Goal: Answer question/provide support: Share knowledge or assist other users

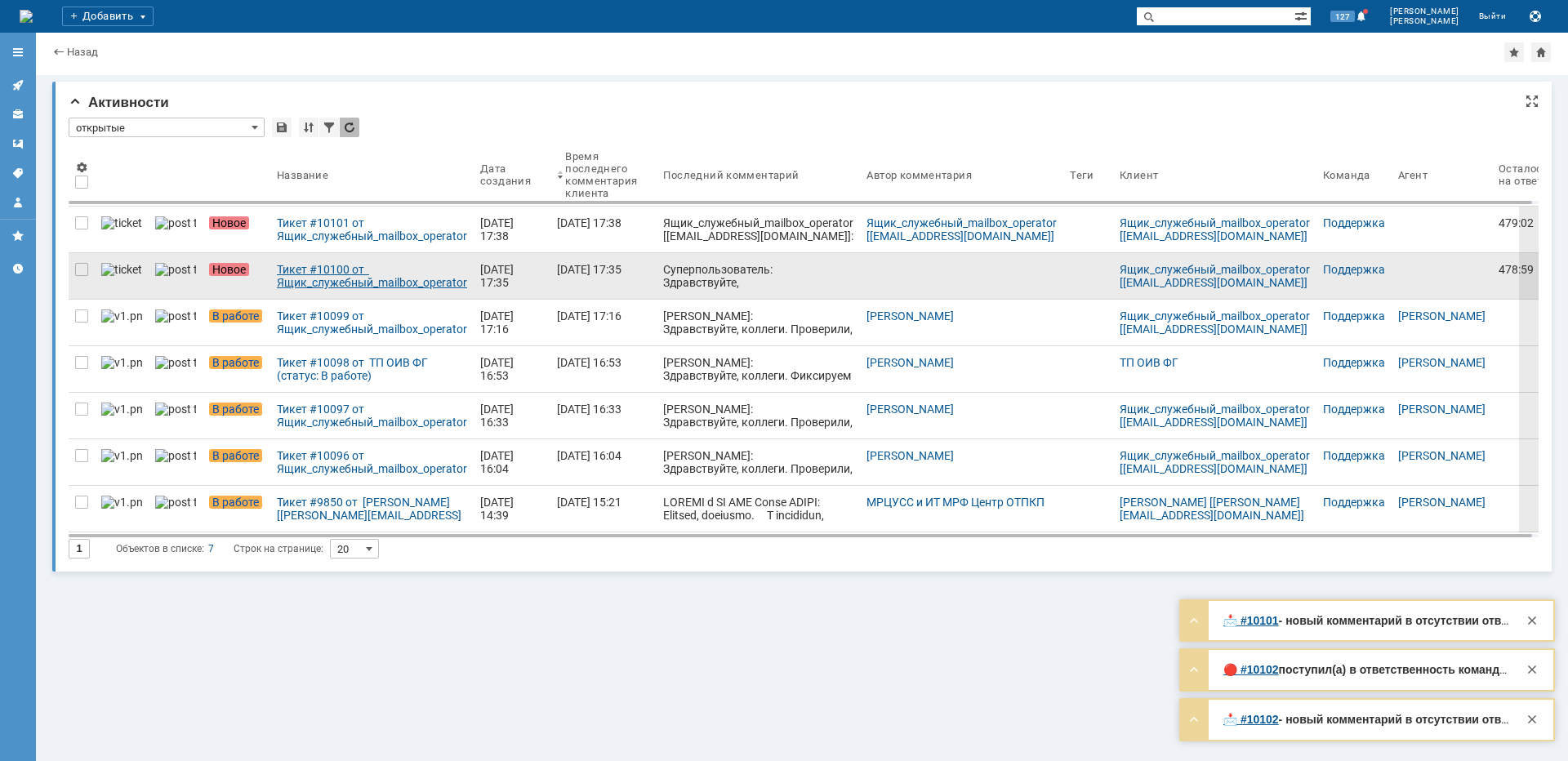
click at [359, 285] on div "Тикет #10100 от Ящик_служебный_mailbox_operator [[EMAIL_ADDRESS][DOMAIN_NAME]] …" at bounding box center [371, 276] width 191 height 26
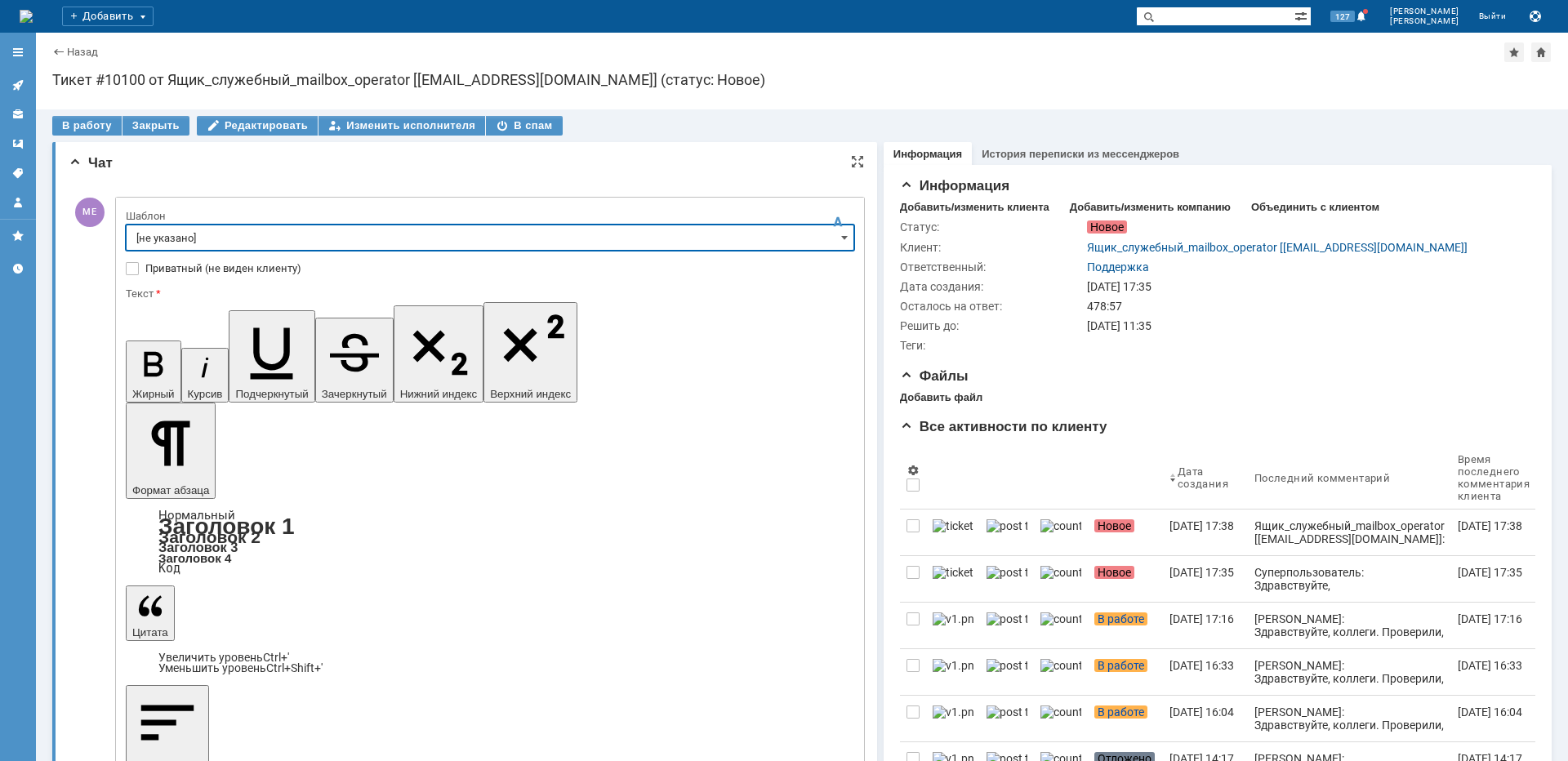
click at [320, 238] on input "[не указано]" at bounding box center [489, 237] width 728 height 26
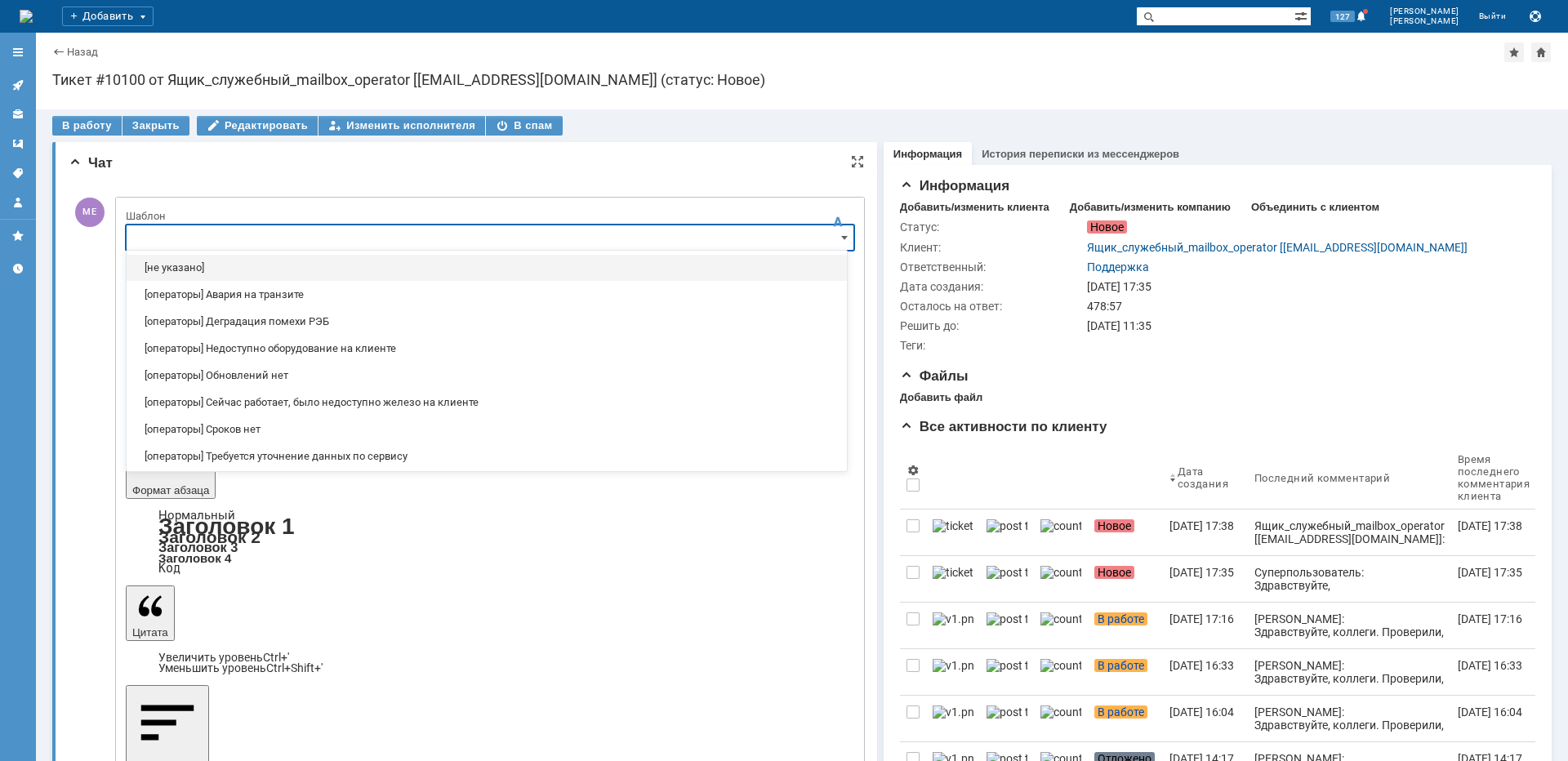
click at [202, 165] on div "Чат" at bounding box center [466, 162] width 795 height 16
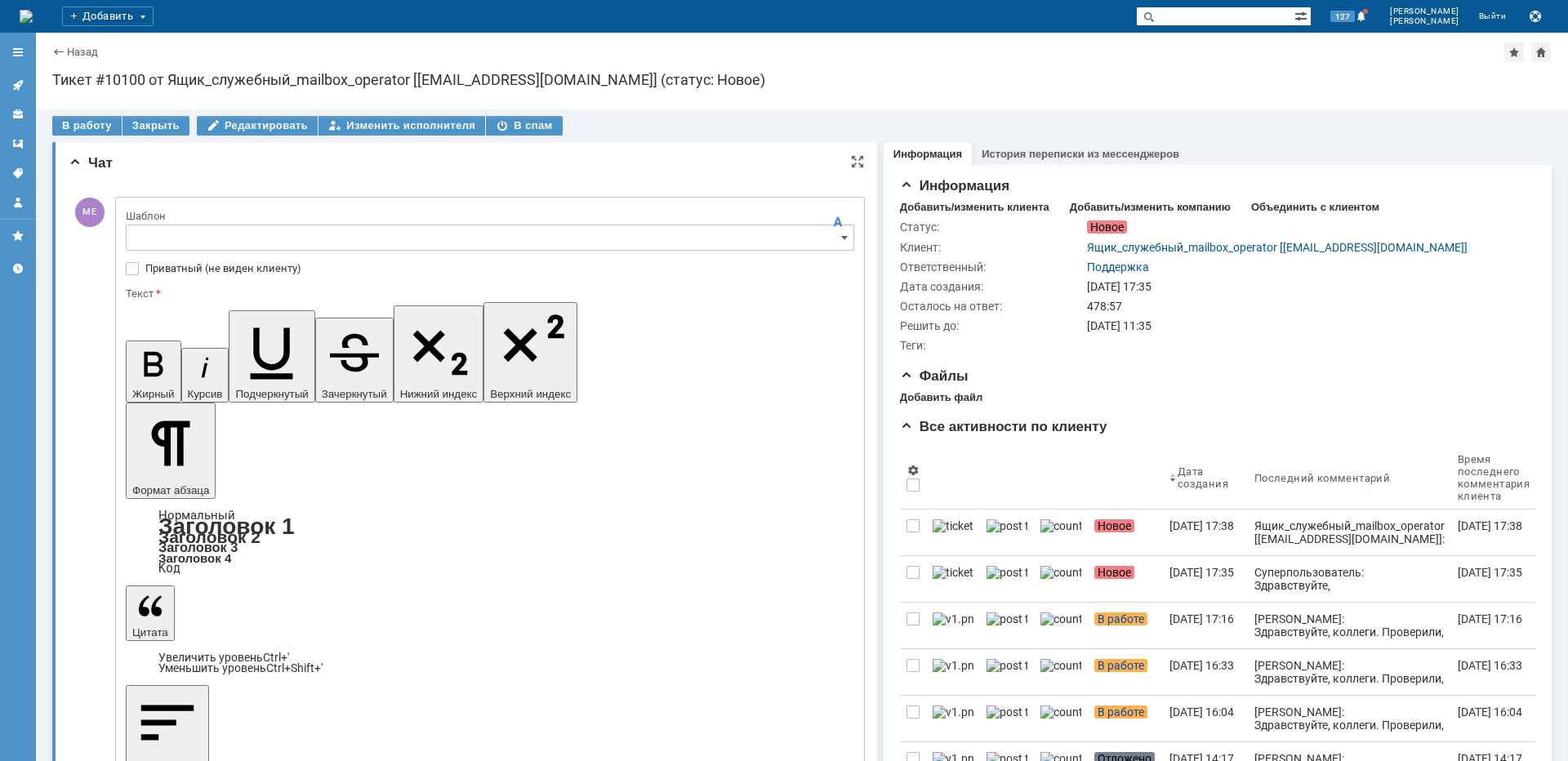
type input "[не указано]"
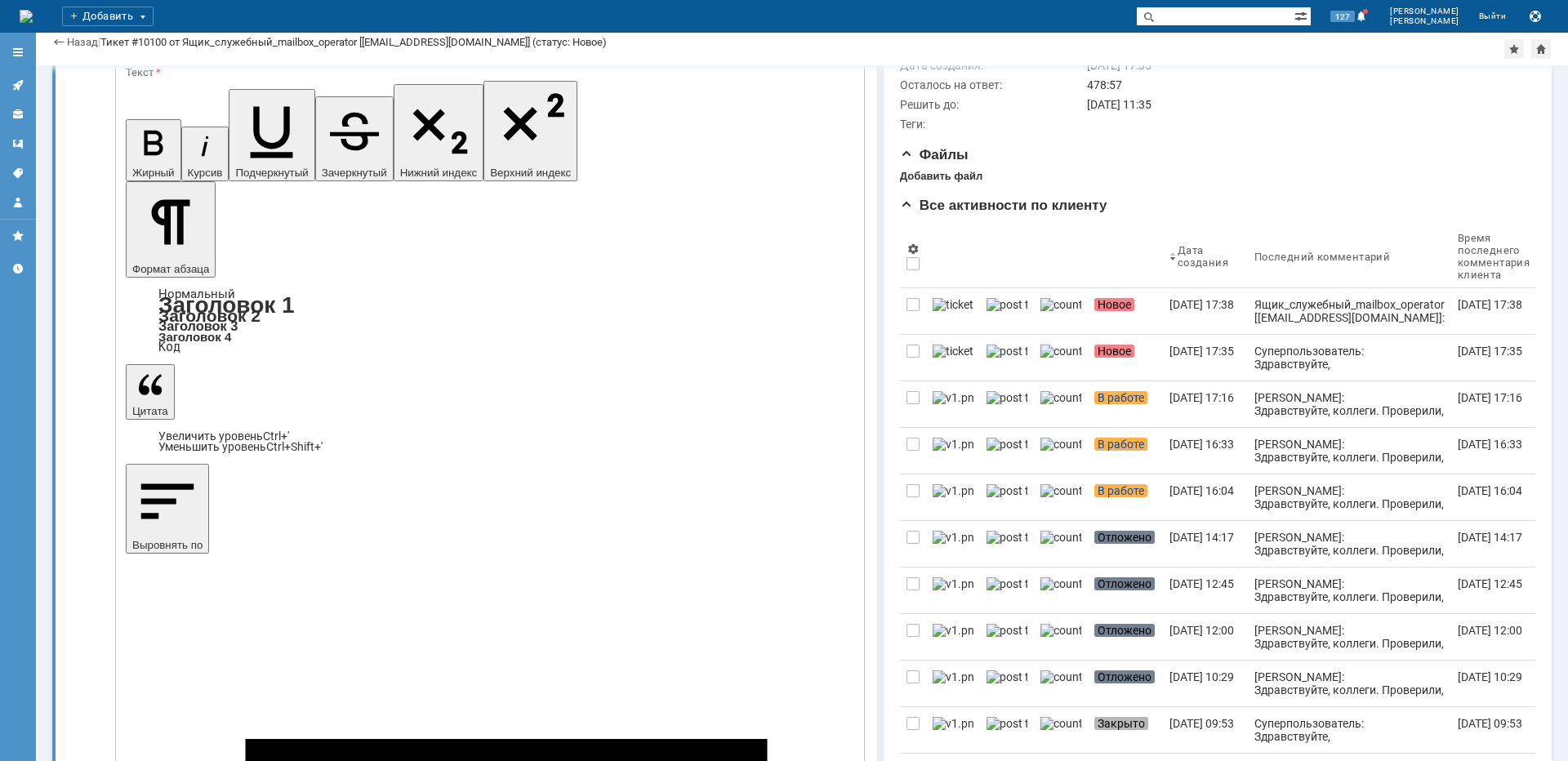
scroll to position [163, 0]
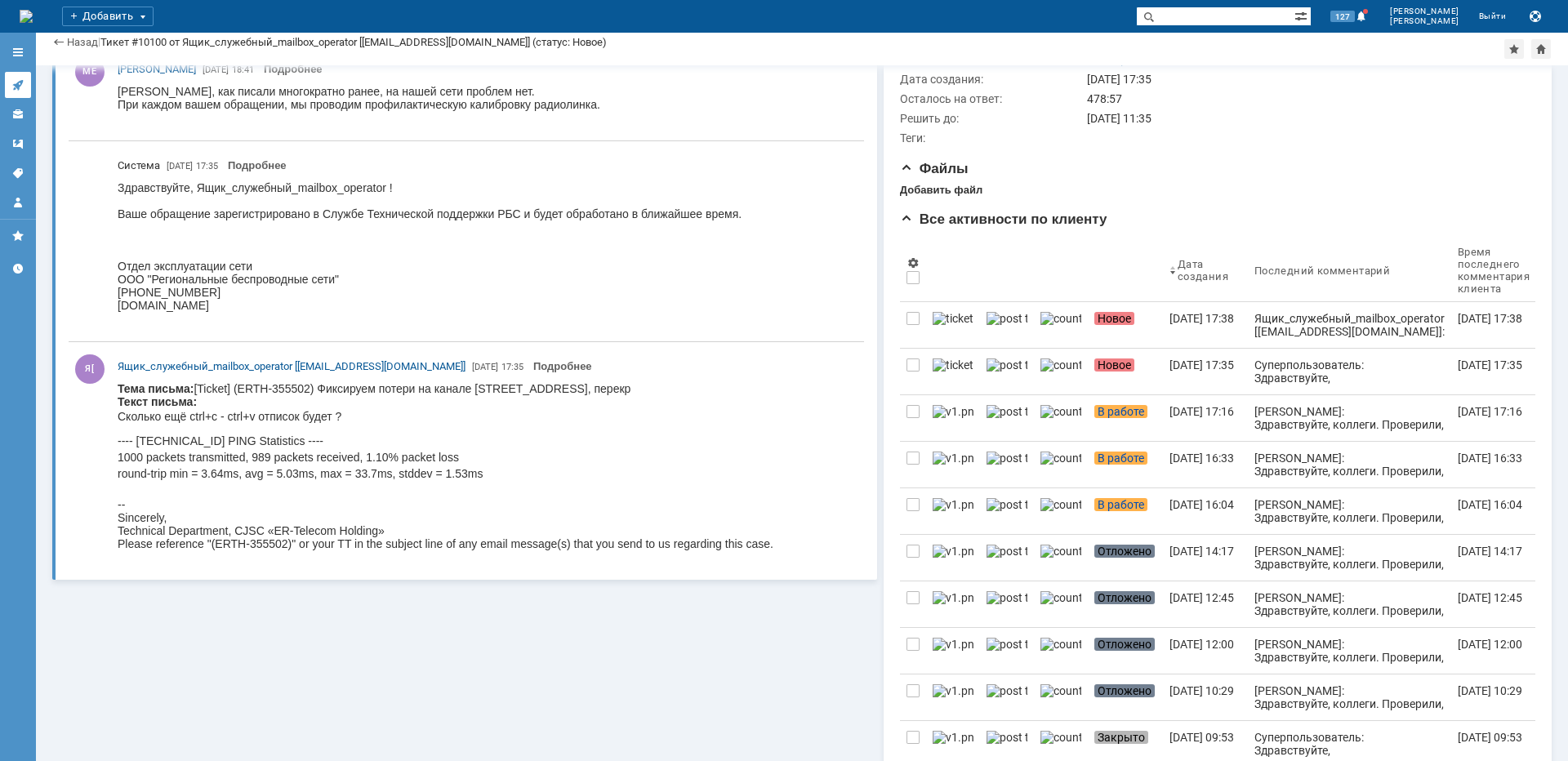
scroll to position [0, 0]
click at [20, 86] on icon at bounding box center [17, 85] width 11 height 11
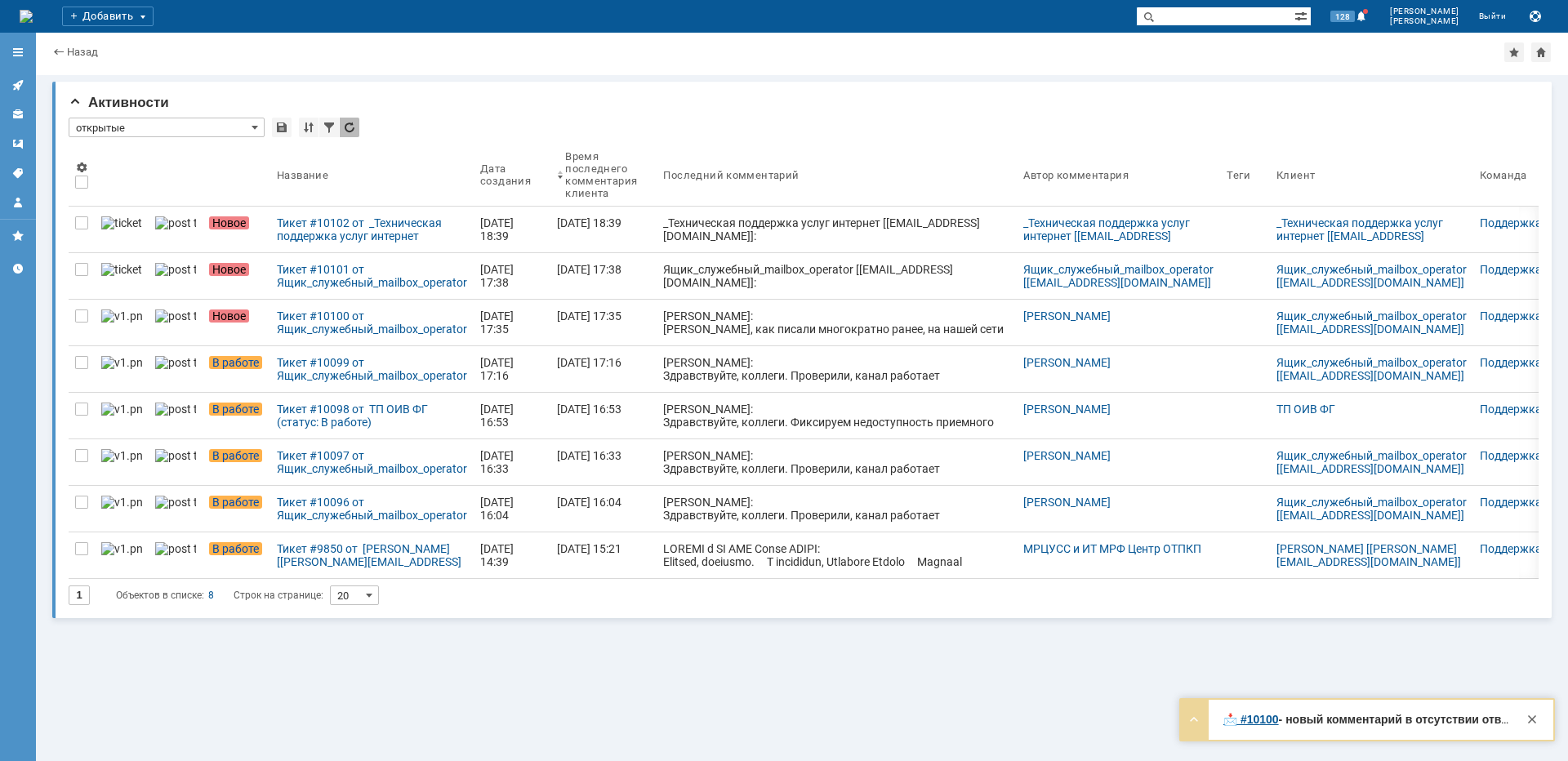
click at [322, 321] on div "Тикет #10100 от Ящик_служебный_mailbox_operator [[EMAIL_ADDRESS][DOMAIN_NAME]] …" at bounding box center [371, 322] width 191 height 26
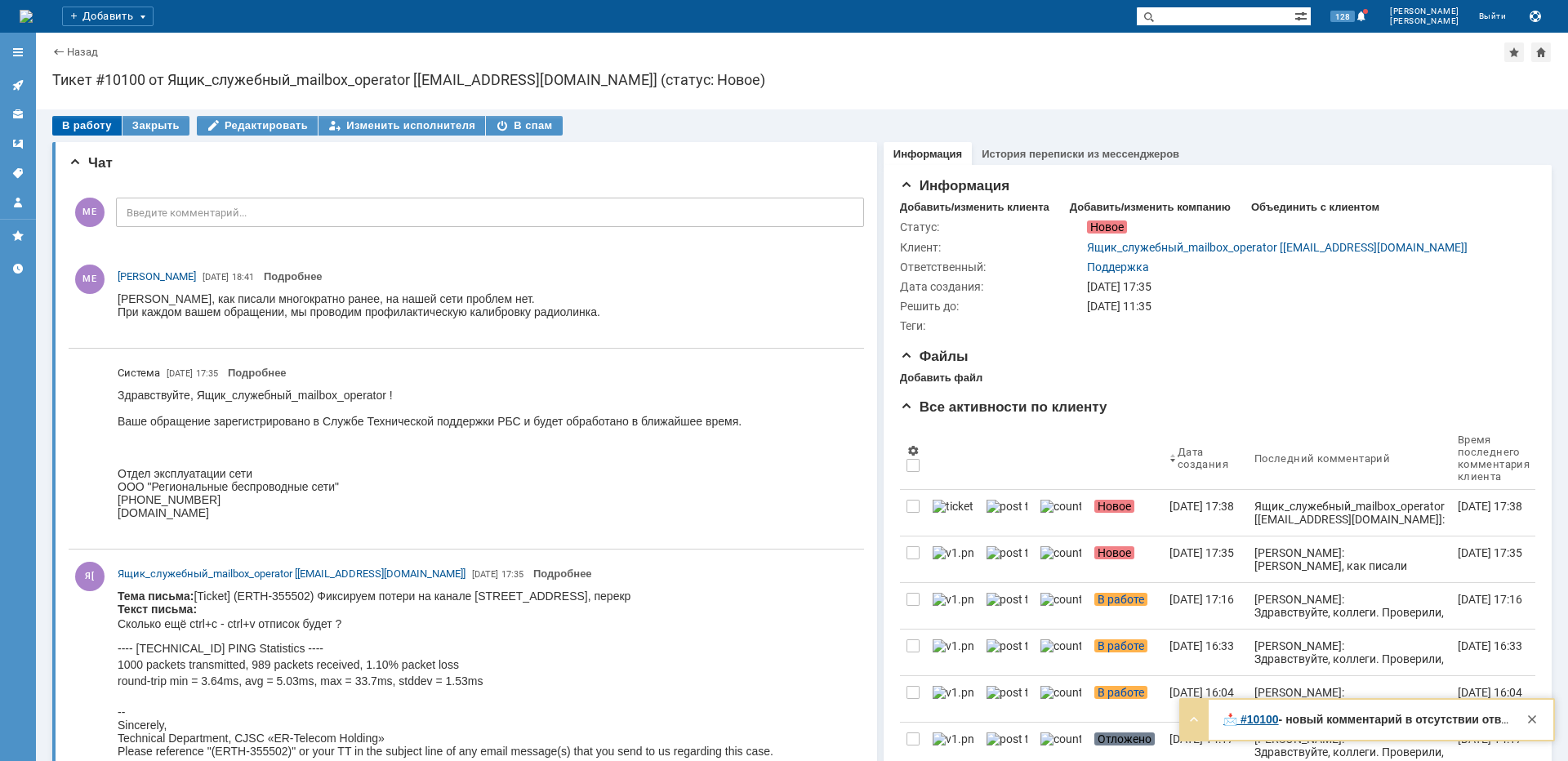
click at [97, 122] on div "В работу" at bounding box center [87, 126] width 70 height 19
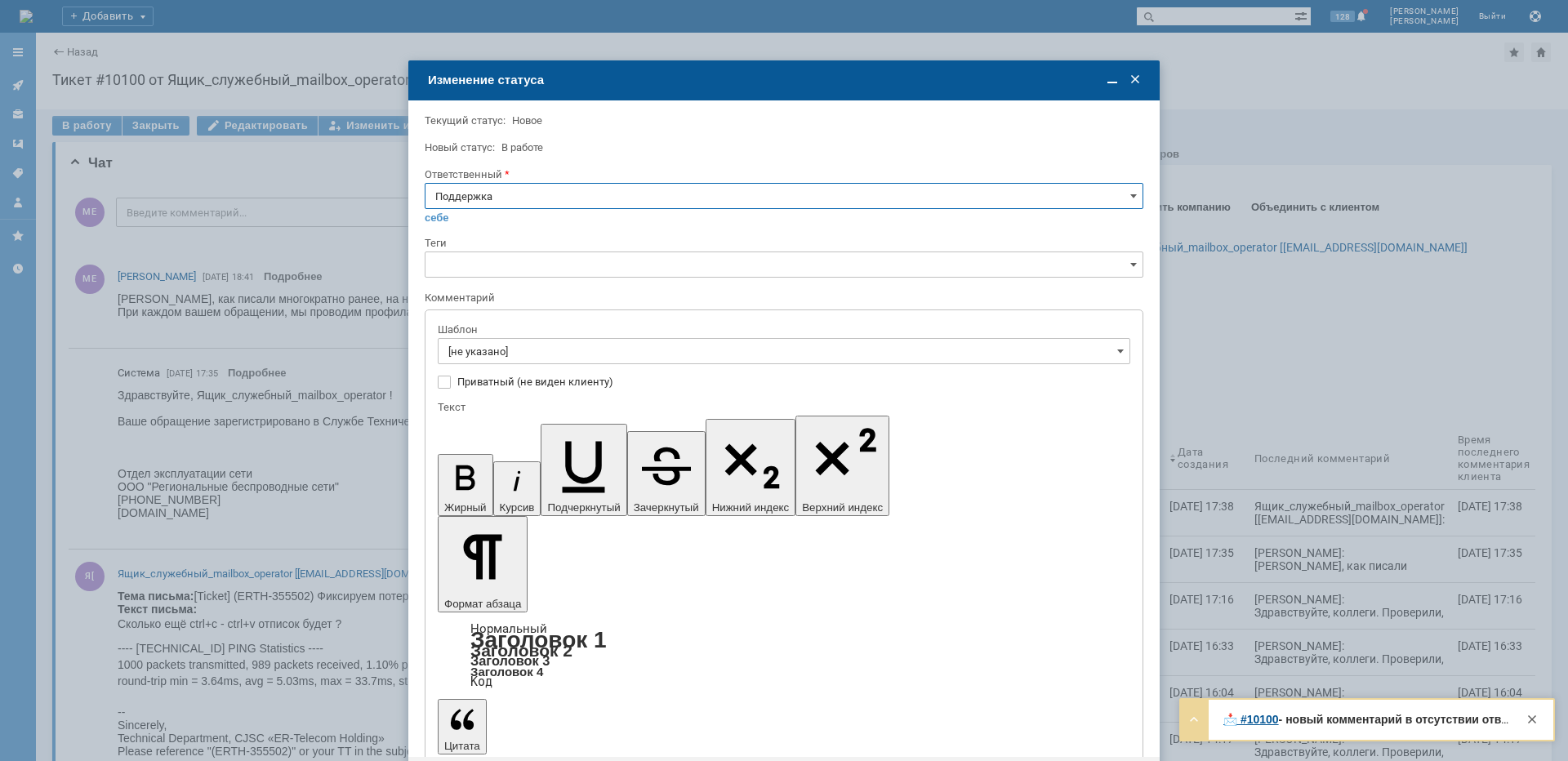
click at [516, 196] on input "Поддержка" at bounding box center [784, 195] width 719 height 26
drag, startPoint x: 500, startPoint y: 358, endPoint x: 510, endPoint y: 416, distance: 58.9
click at [499, 358] on span "[PERSON_NAME]" at bounding box center [784, 361] width 697 height 14
type input "[PERSON_NAME]"
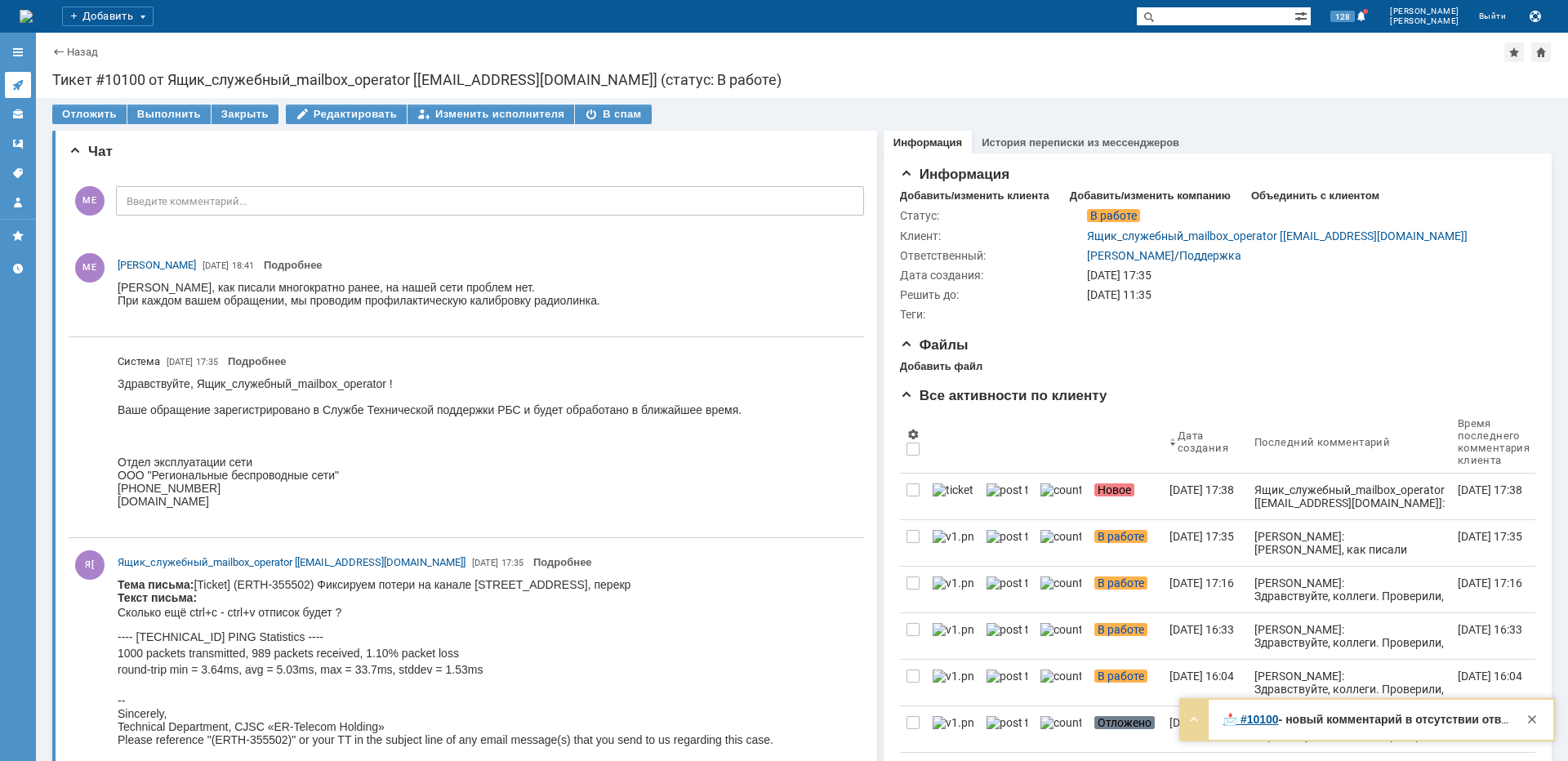
click at [19, 85] on icon at bounding box center [17, 85] width 11 height 11
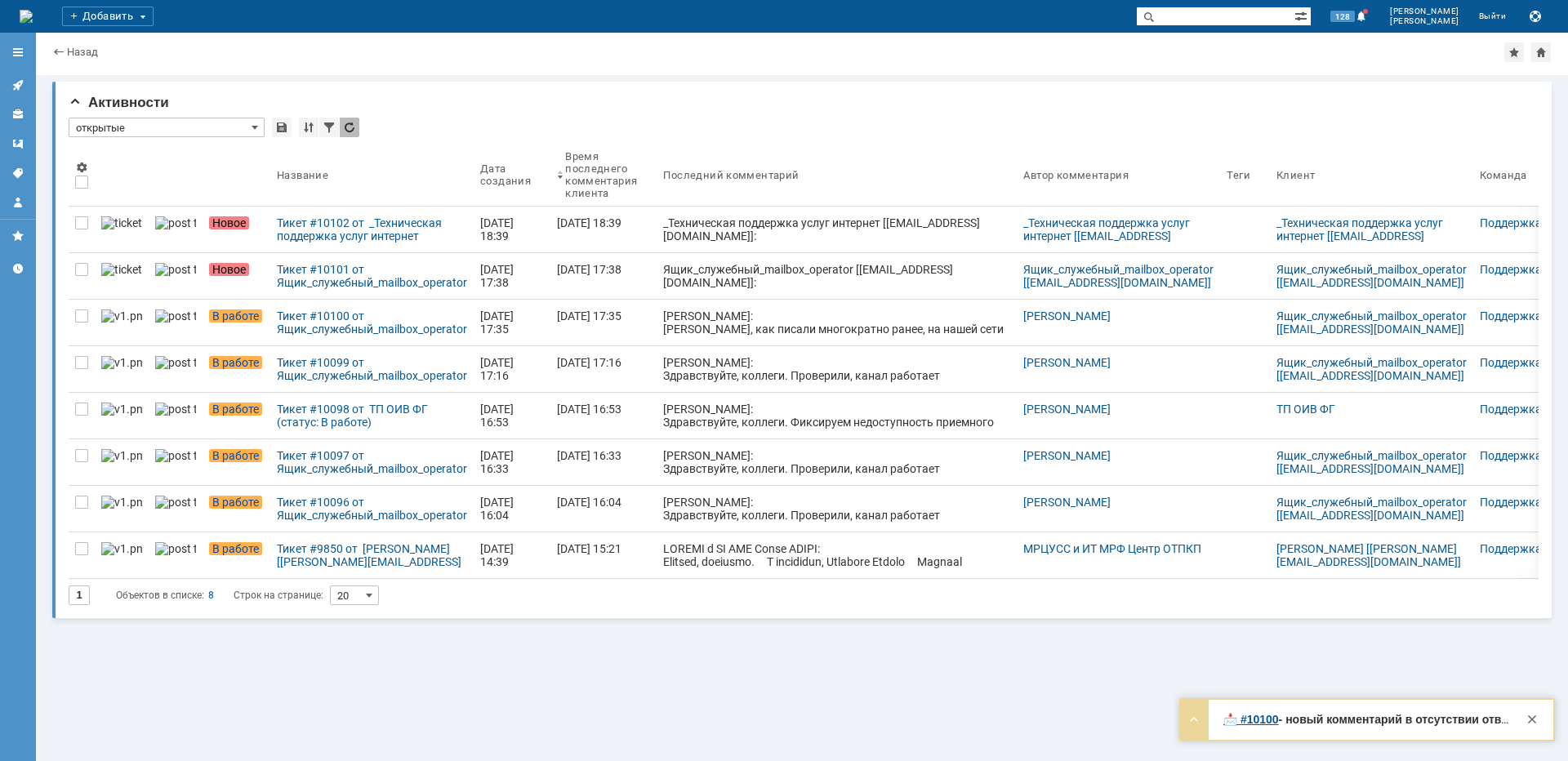
click at [333, 281] on div "Тикет #10101 от Ящик_служебный_mailbox_operator [[EMAIL_ADDRESS][DOMAIN_NAME]] …" at bounding box center [371, 276] width 191 height 26
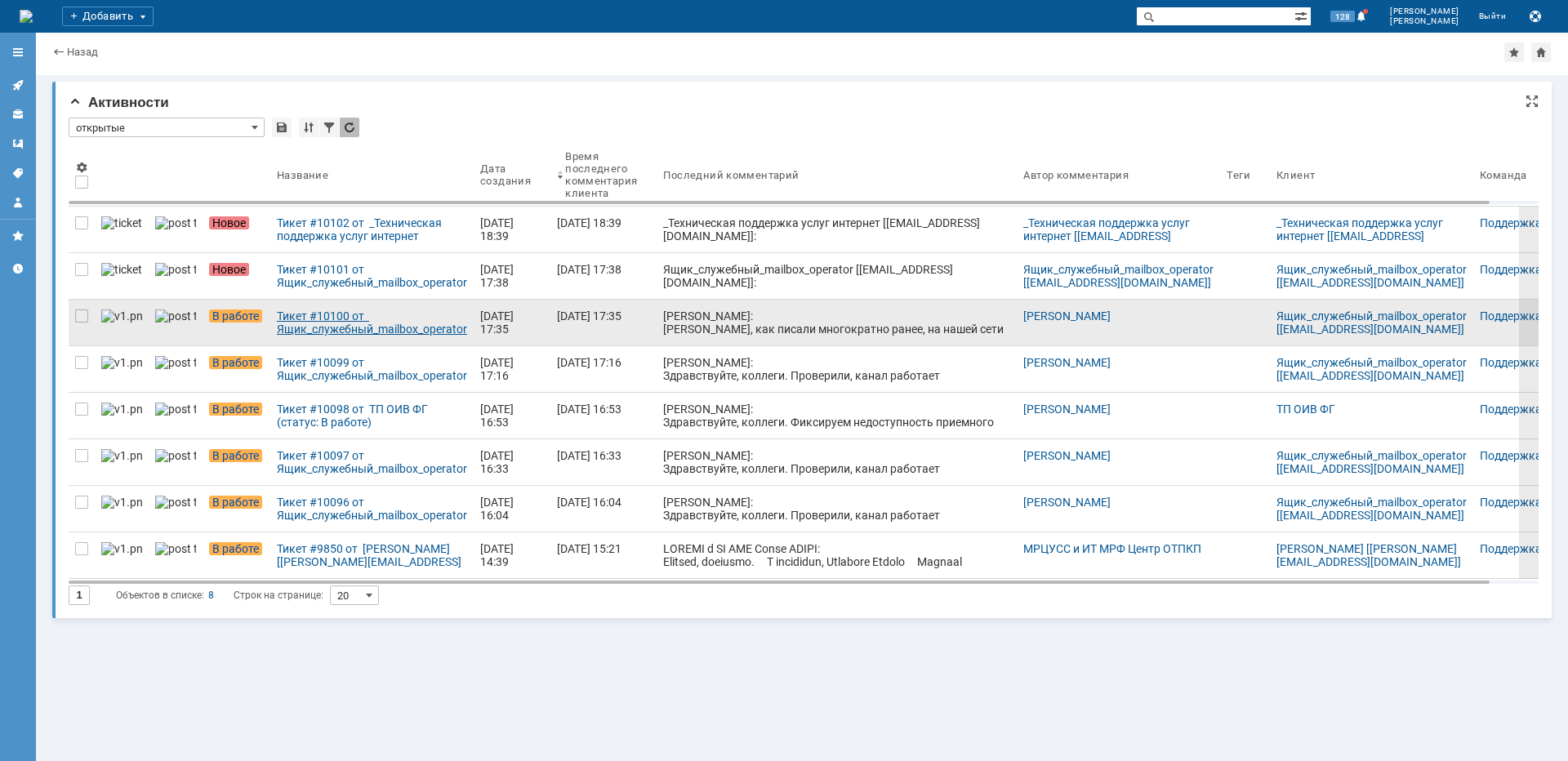
click at [314, 320] on div "Тикет #10100 от Ящик_служебный_mailbox_operator [[EMAIL_ADDRESS][DOMAIN_NAME]] …" at bounding box center [371, 322] width 191 height 26
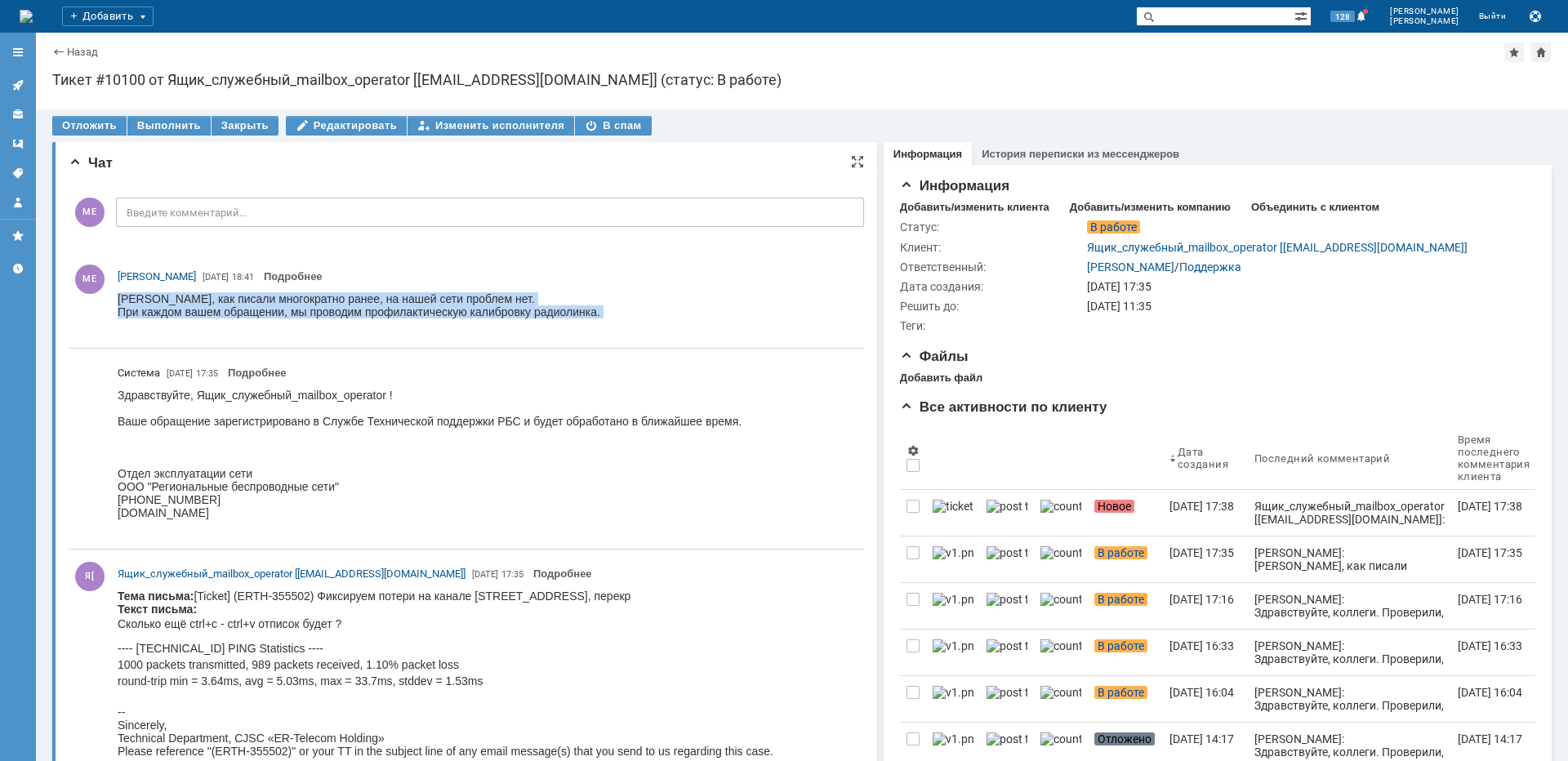
drag, startPoint x: 625, startPoint y: 318, endPoint x: 117, endPoint y: 300, distance: 508.3
click at [118, 300] on html "[PERSON_NAME], как писали многократно ранее, на нашей сети проблем нет. При каж…" at bounding box center [484, 311] width 732 height 40
copy div "[PERSON_NAME], как писали многократно ранее, на нашей сети проблем нет. При каж…"
click at [80, 51] on link "Назад" at bounding box center [82, 51] width 31 height 13
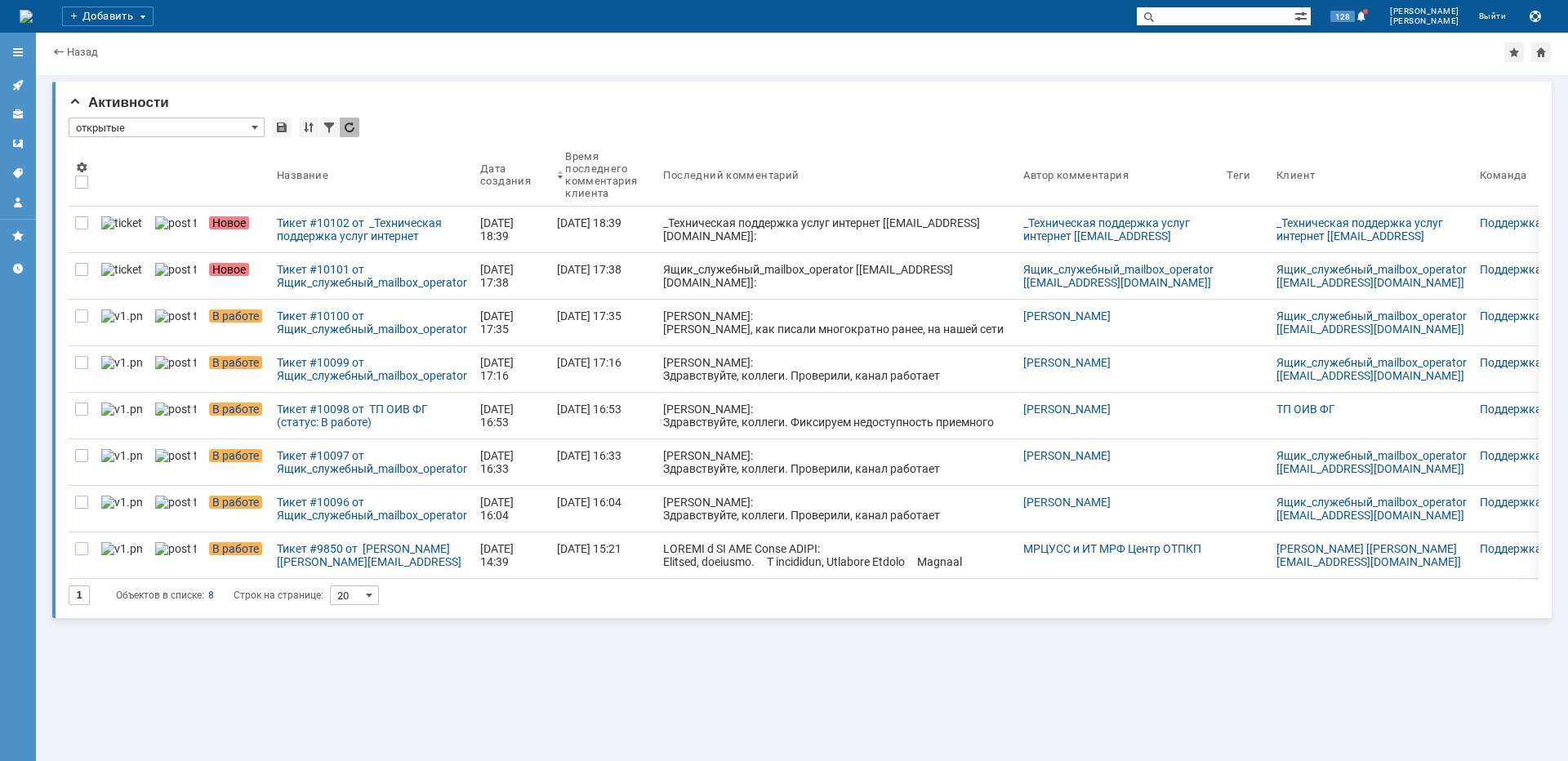
click at [338, 279] on div "Тикет #10101 от Ящик_служебный_mailbox_operator [[EMAIL_ADDRESS][DOMAIN_NAME]] …" at bounding box center [371, 276] width 191 height 26
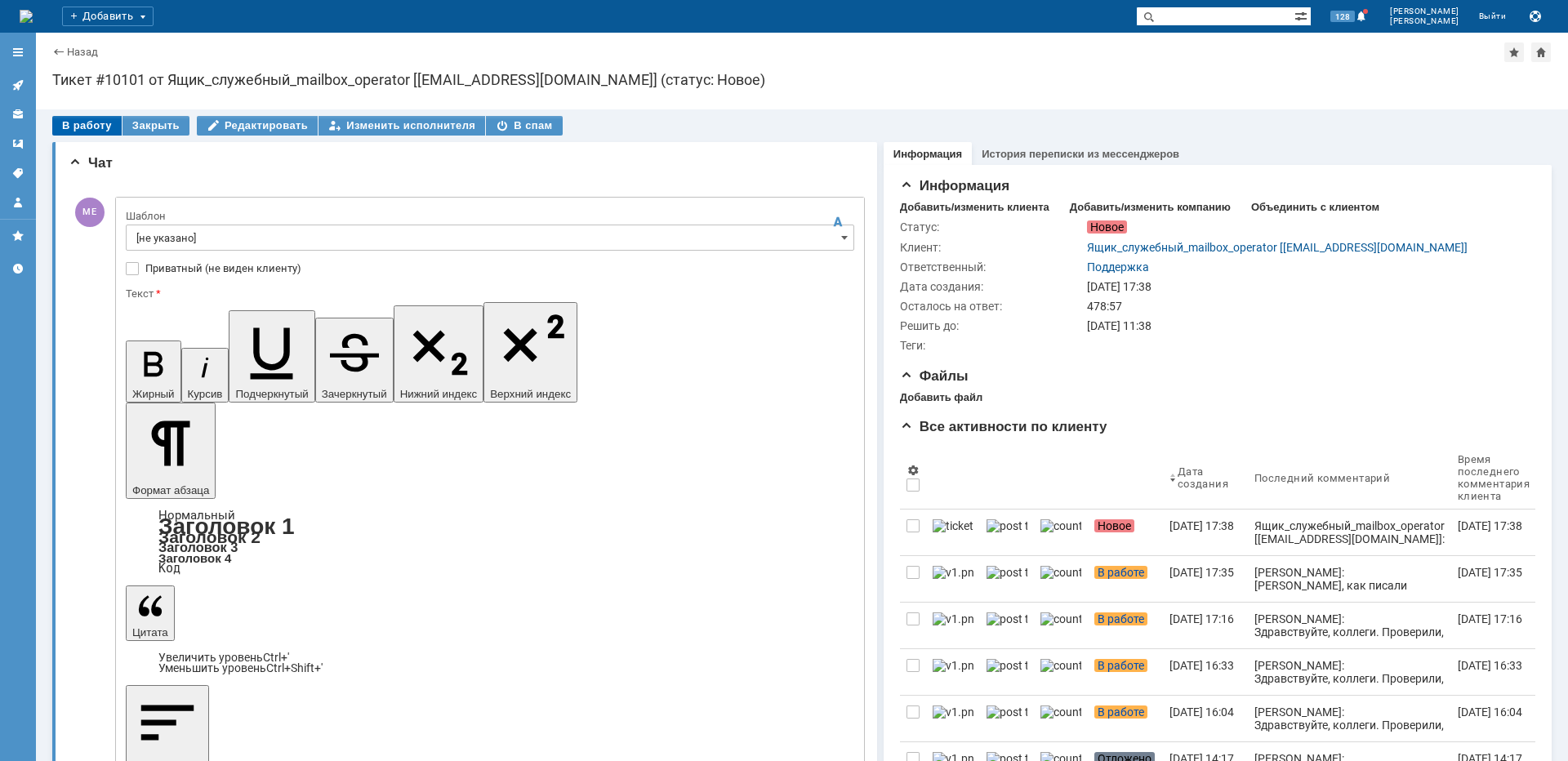
click at [91, 129] on div "В работу" at bounding box center [87, 126] width 70 height 19
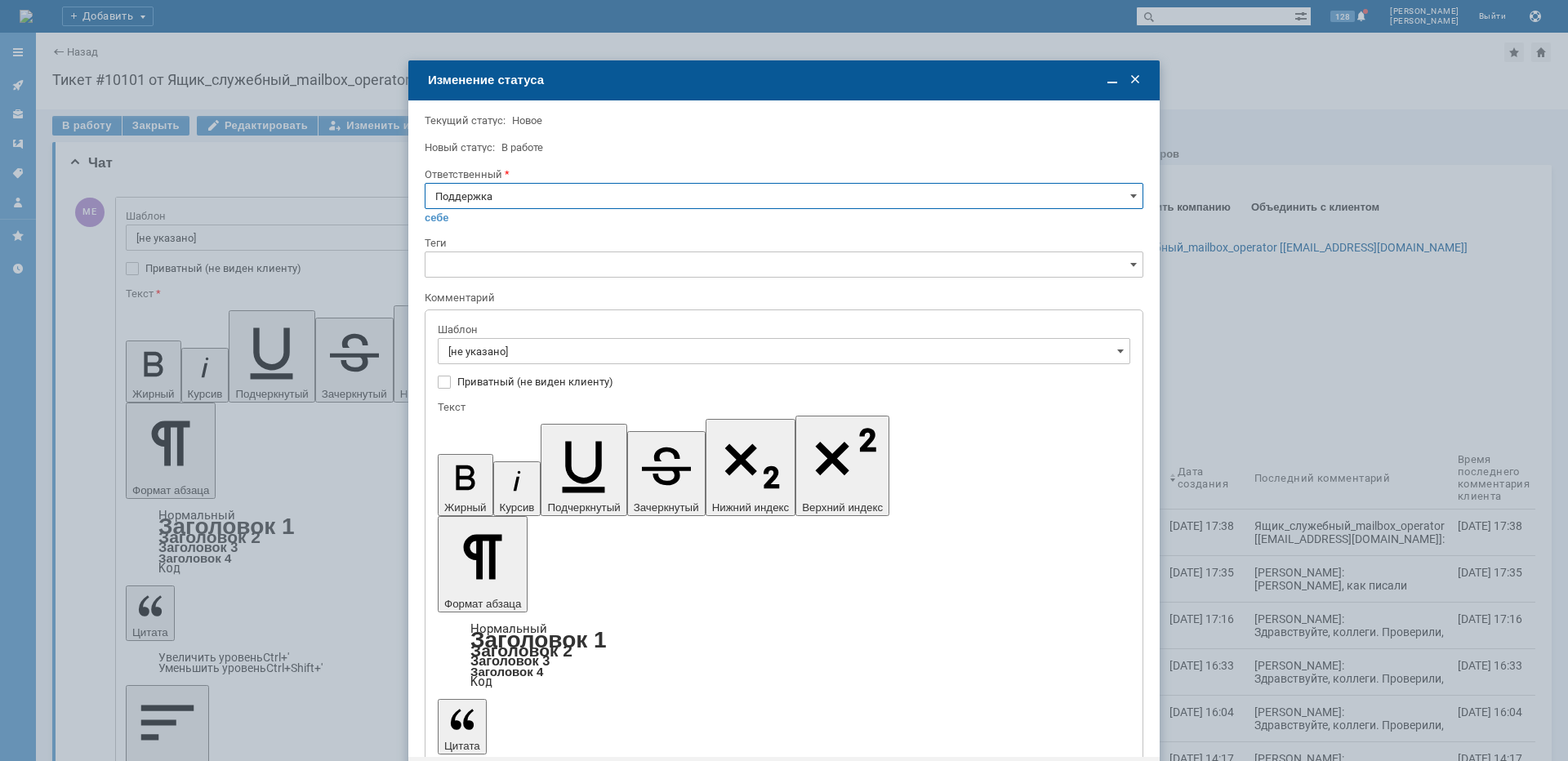
click at [489, 202] on input "Поддержка" at bounding box center [784, 195] width 719 height 26
click at [485, 354] on span "[PERSON_NAME]" at bounding box center [784, 361] width 697 height 14
type input "[PERSON_NAME]"
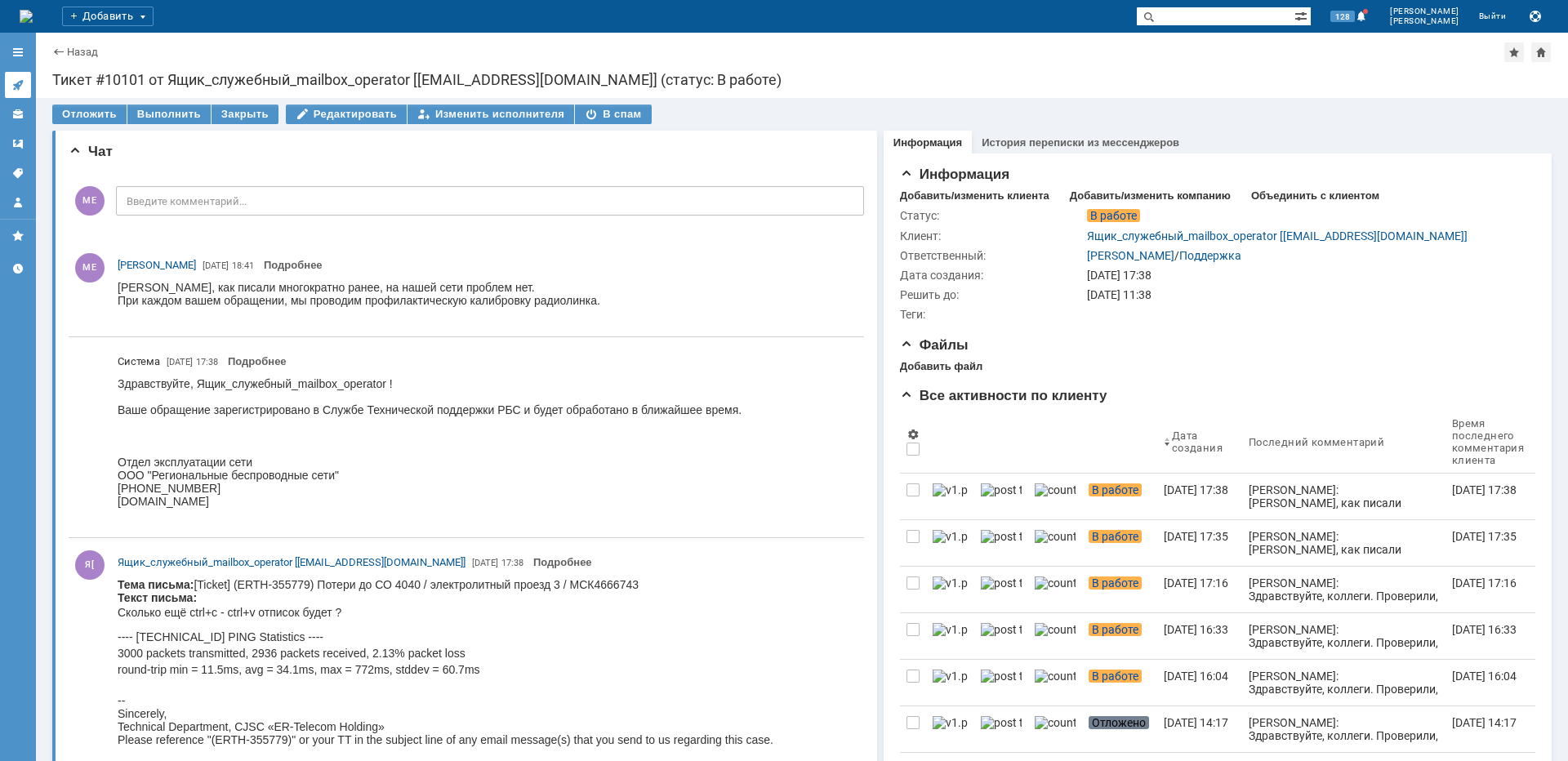
click at [22, 85] on icon at bounding box center [18, 85] width 14 height 14
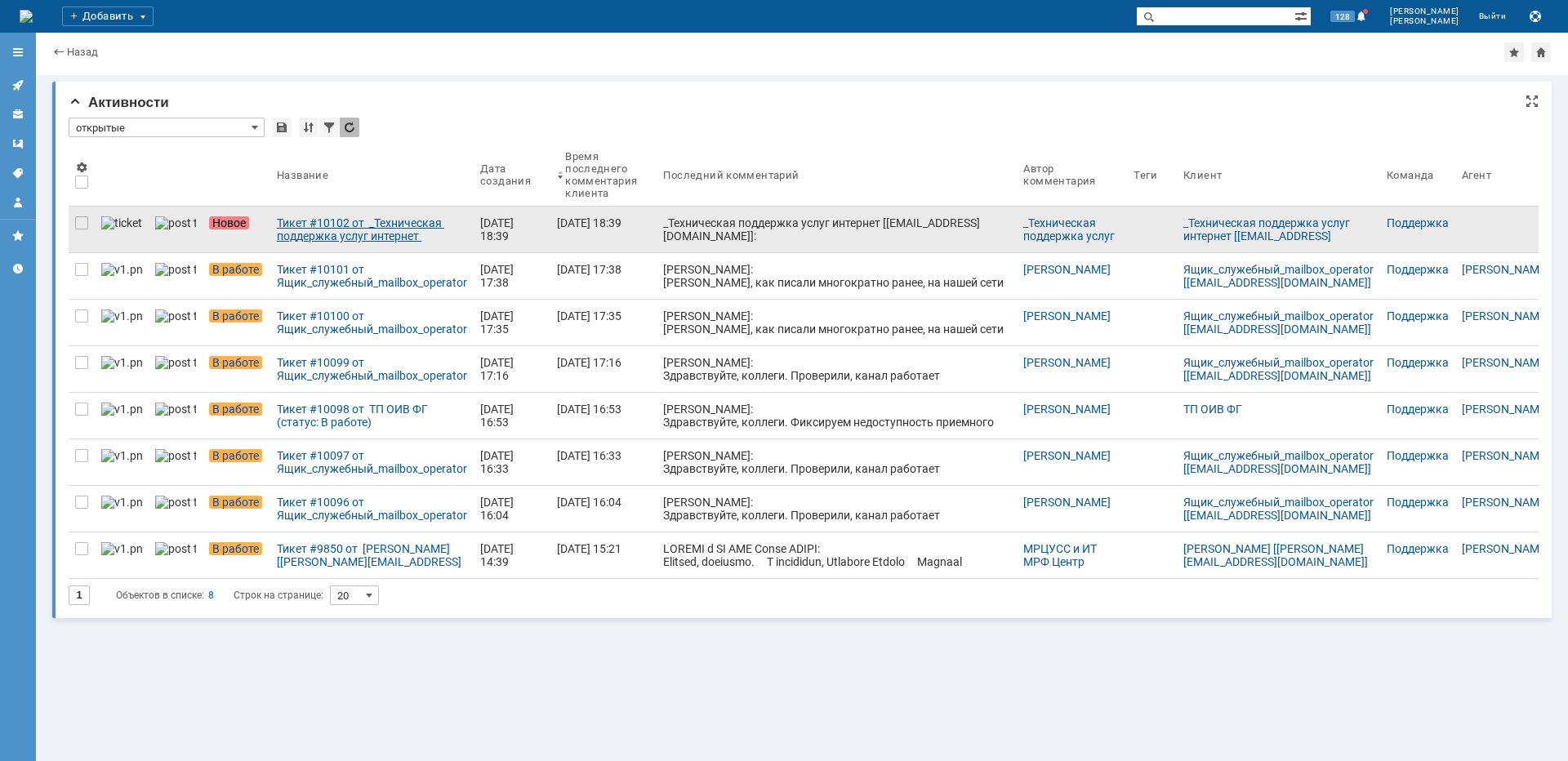
click at [359, 237] on div "Тикет #10102 от _Техническая поддержка услуг интернет [[EMAIL_ADDRESS][DOMAIN_N…" at bounding box center [371, 229] width 191 height 26
